Goal: Navigation & Orientation: Find specific page/section

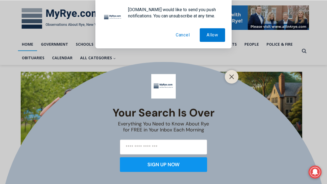
scroll to position [81, 0]
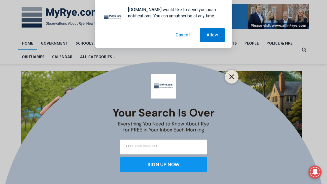
click at [232, 74] on button "Close" at bounding box center [232, 77] width 8 height 8
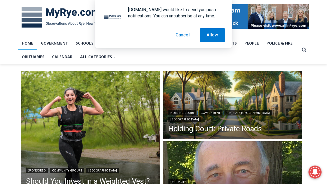
click at [182, 33] on button "Cancel" at bounding box center [183, 35] width 28 height 14
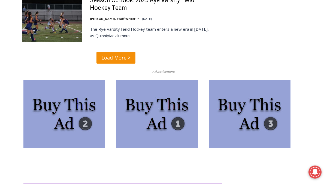
scroll to position [1411, 0]
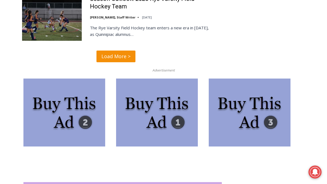
click at [74, 79] on img at bounding box center [64, 113] width 82 height 68
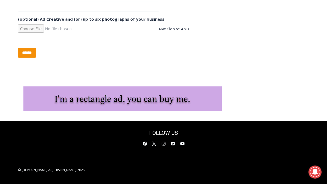
scroll to position [452, 0]
